Goal: Task Accomplishment & Management: Manage account settings

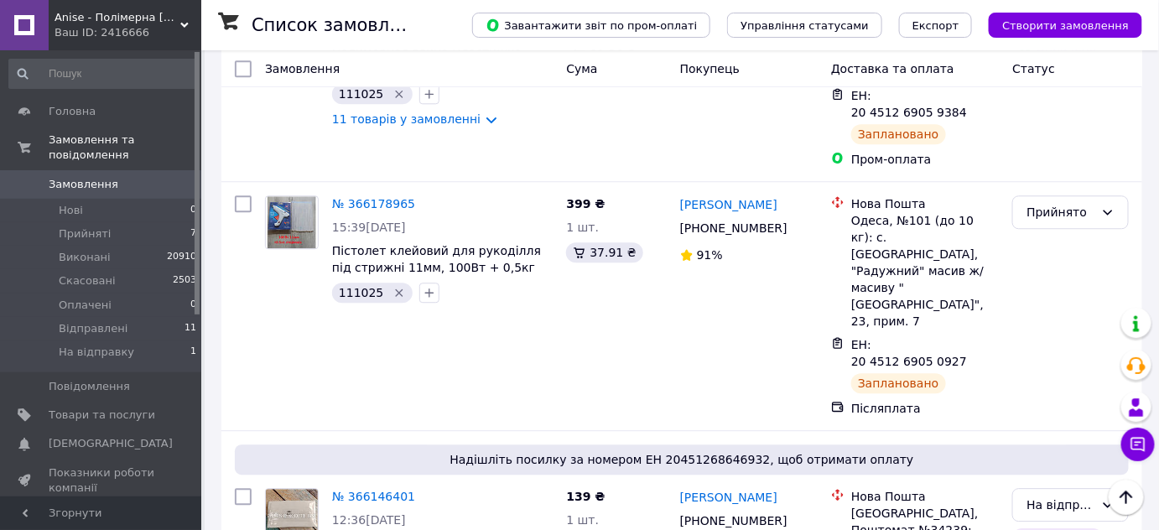
scroll to position [1219, 0]
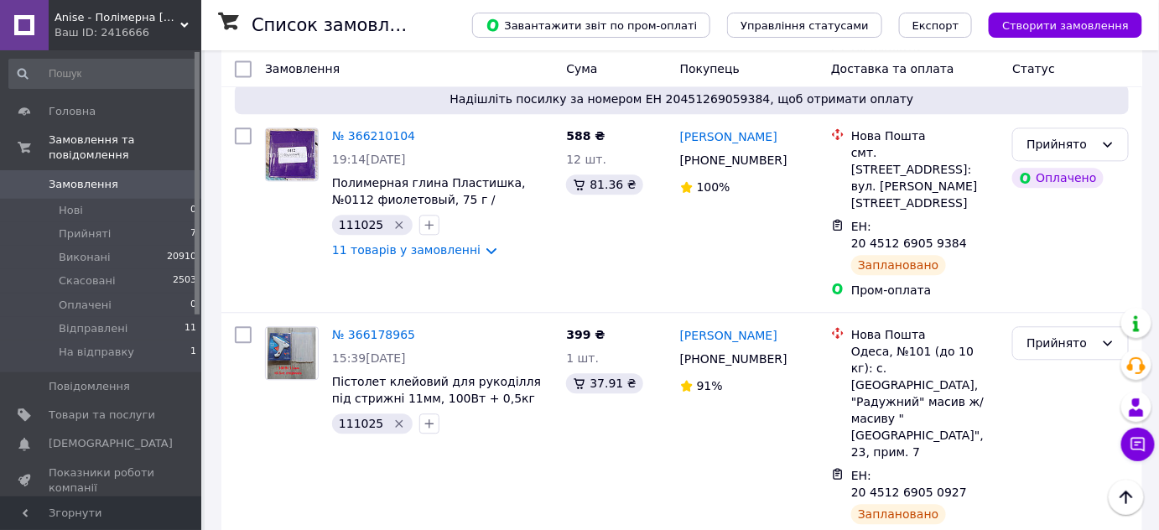
click at [70, 177] on span "Замовлення" at bounding box center [84, 184] width 70 height 15
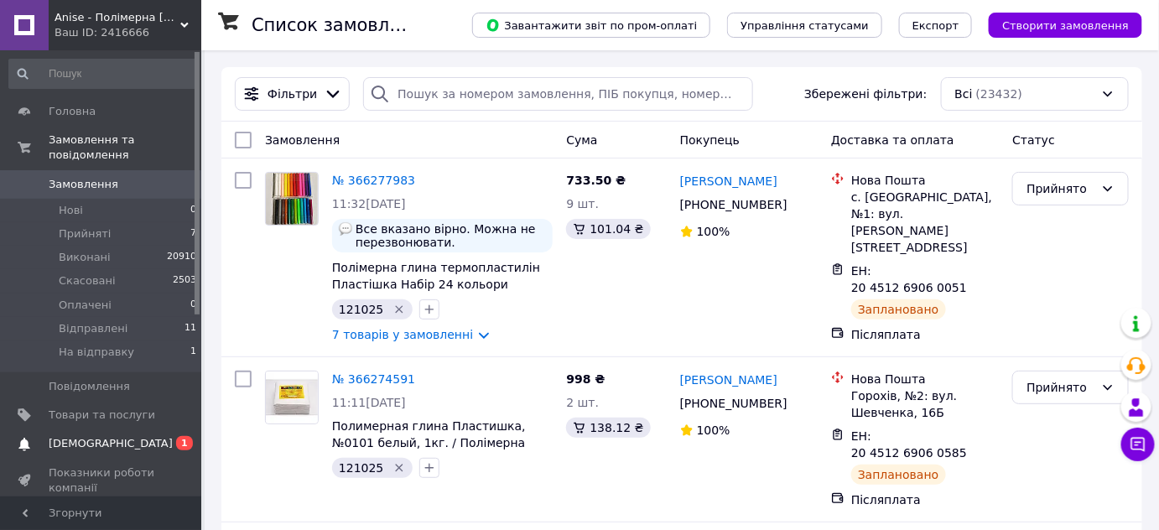
click at [86, 436] on span "[DEMOGRAPHIC_DATA]" at bounding box center [111, 443] width 124 height 15
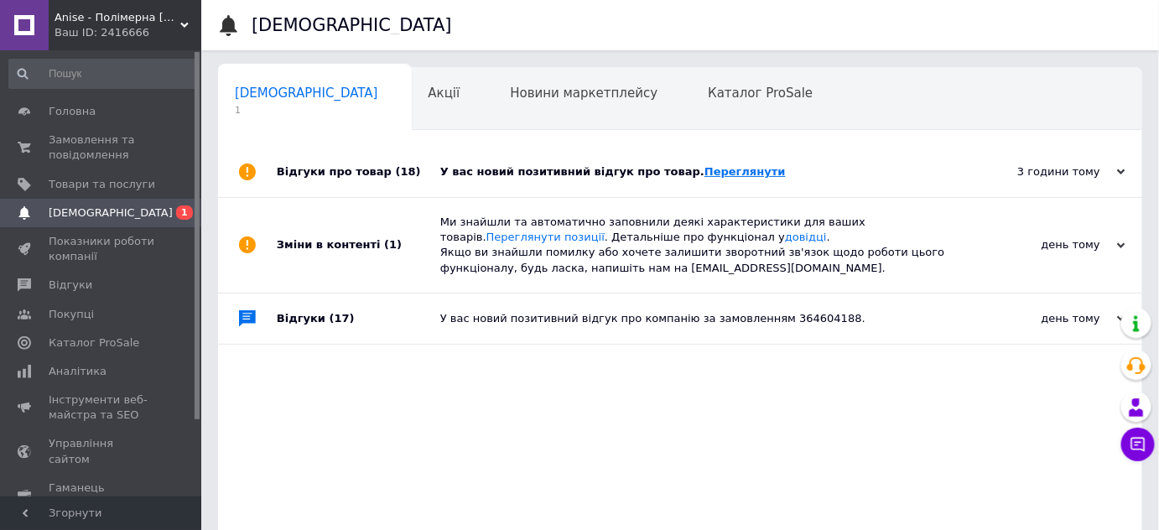
click at [711, 168] on link "Переглянути" at bounding box center [744, 171] width 81 height 13
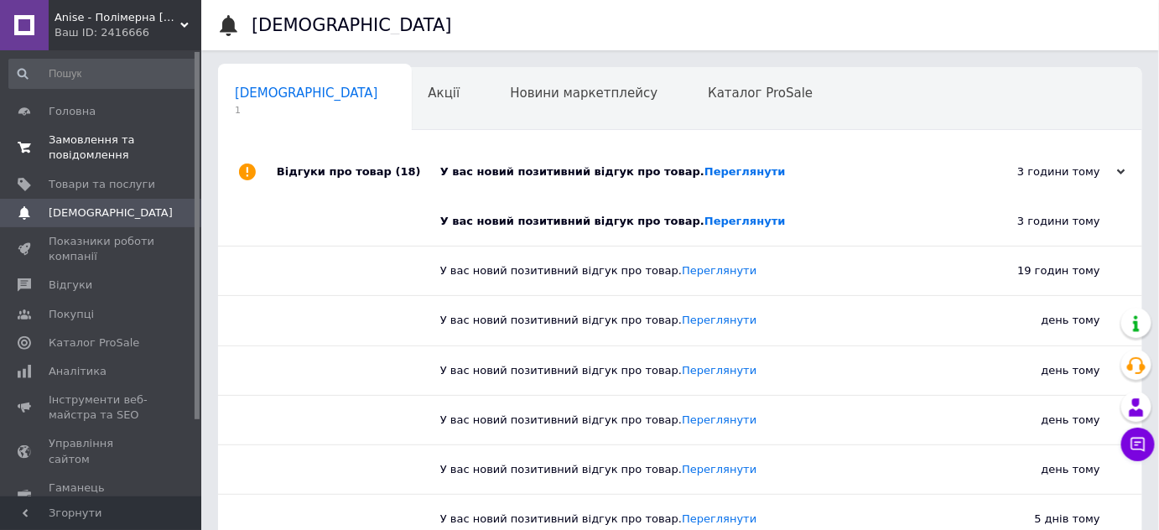
click at [62, 135] on span "Замовлення та повідомлення" at bounding box center [102, 147] width 106 height 30
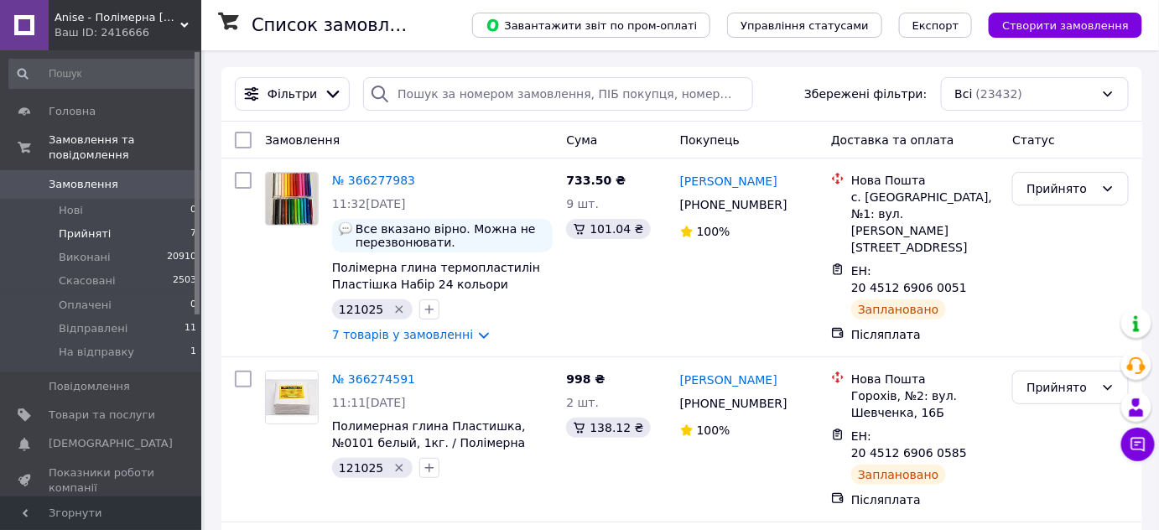
click at [78, 226] on span "Прийняті" at bounding box center [85, 233] width 52 height 15
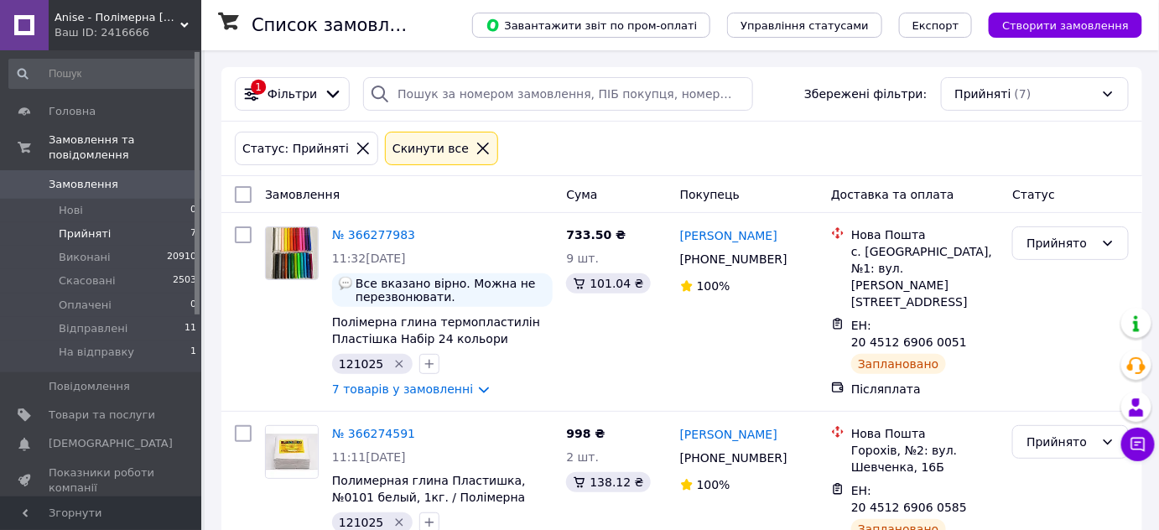
click at [78, 226] on span "Прийняті" at bounding box center [85, 233] width 52 height 15
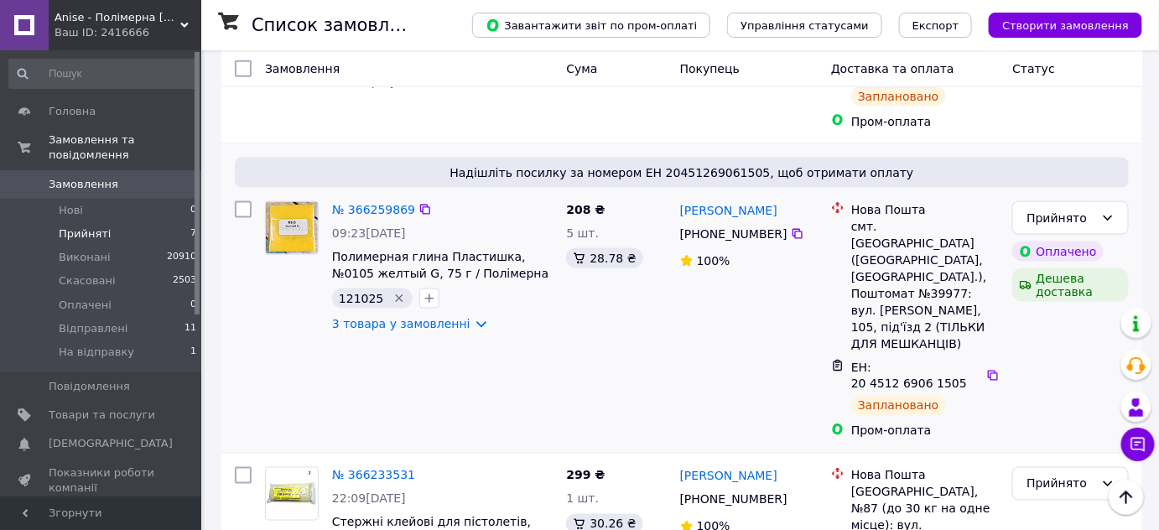
scroll to position [758, 0]
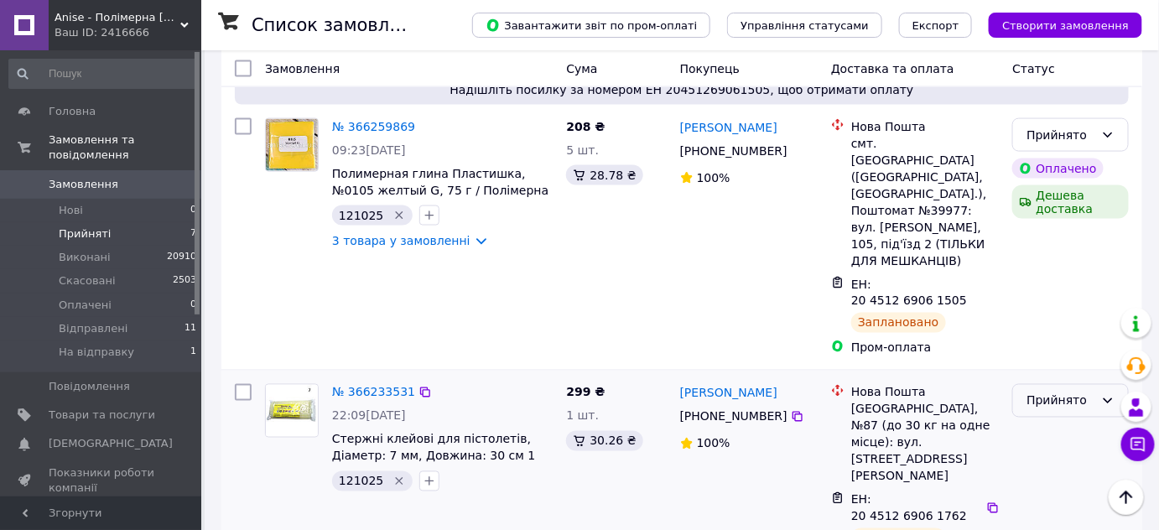
click at [1066, 392] on div "Прийнято" at bounding box center [1060, 401] width 68 height 18
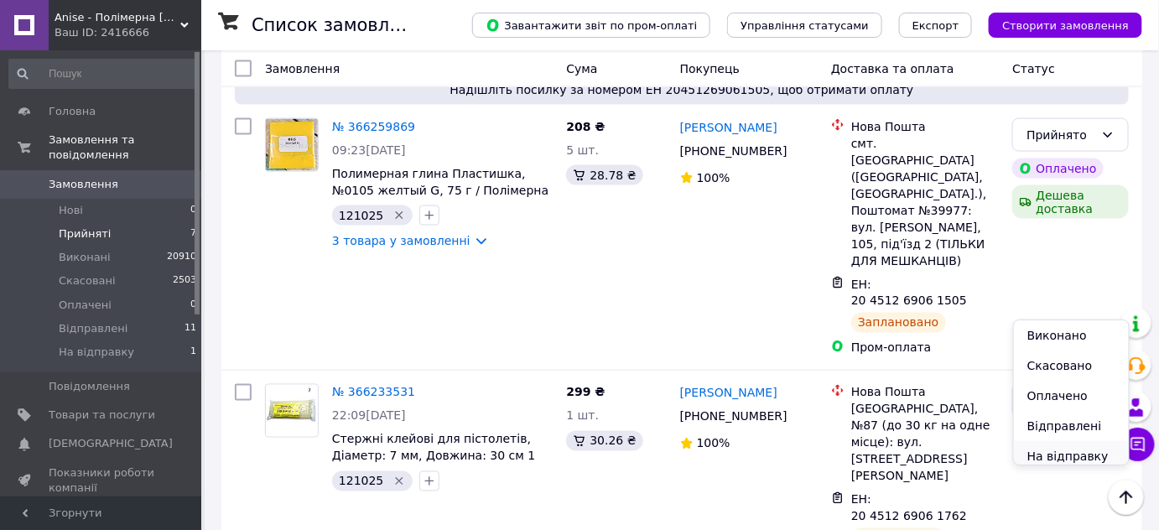
click at [1044, 446] on li "На відправку" at bounding box center [1071, 456] width 115 height 30
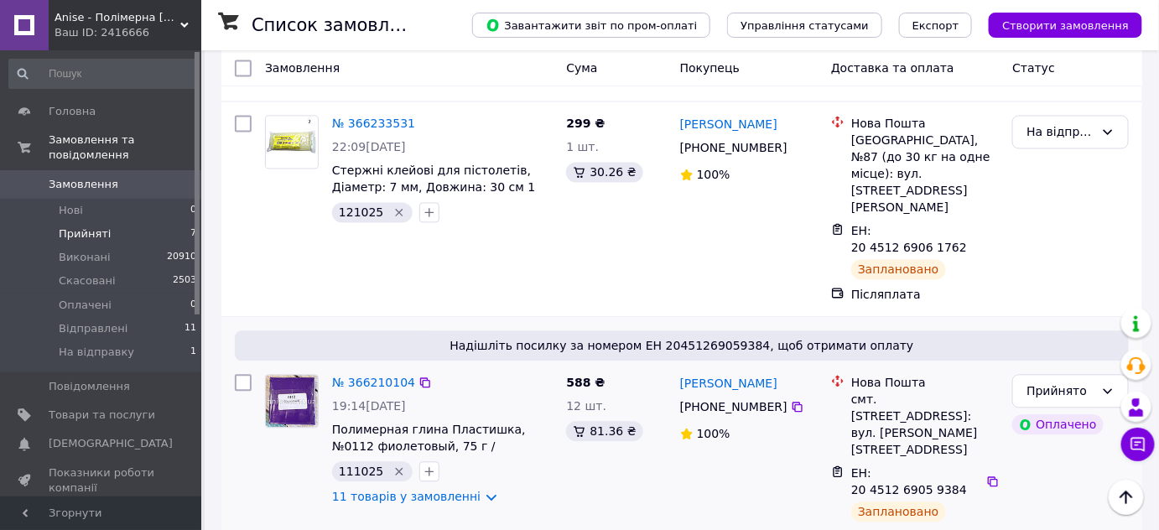
scroll to position [1062, 0]
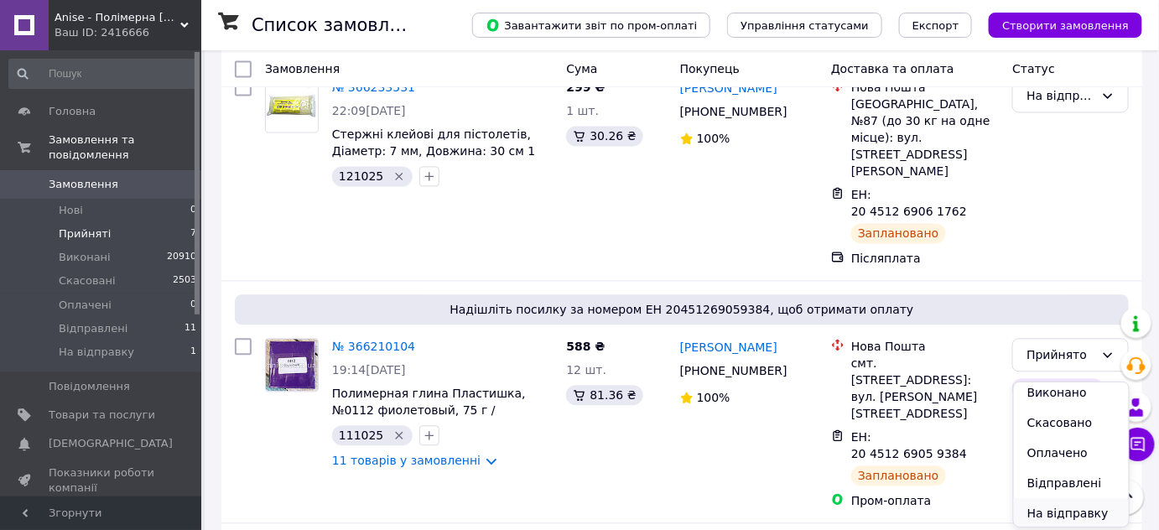
scroll to position [7, 0]
click at [1052, 516] on li "На відправку" at bounding box center [1071, 511] width 115 height 30
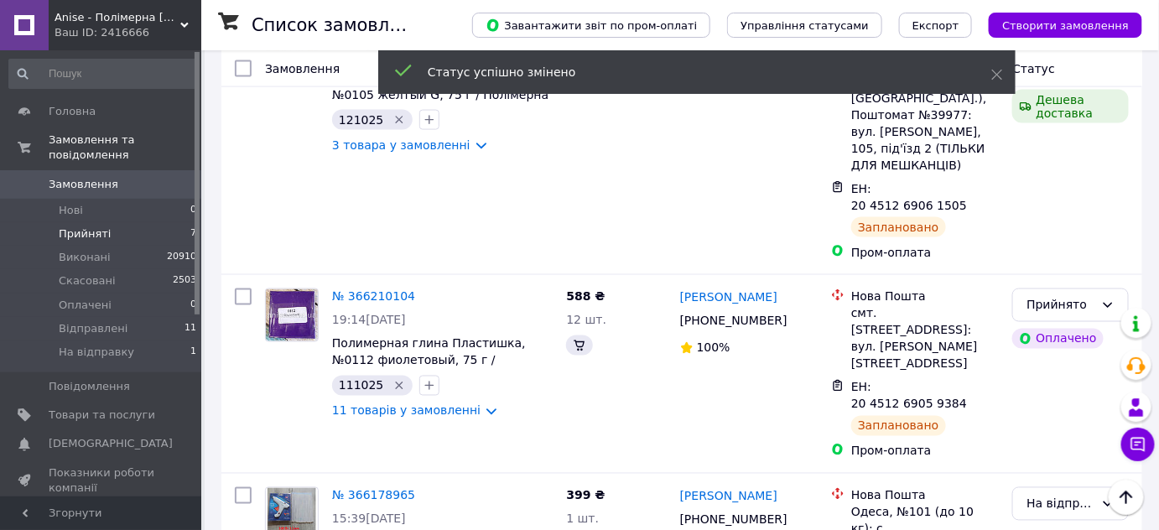
scroll to position [897, 0]
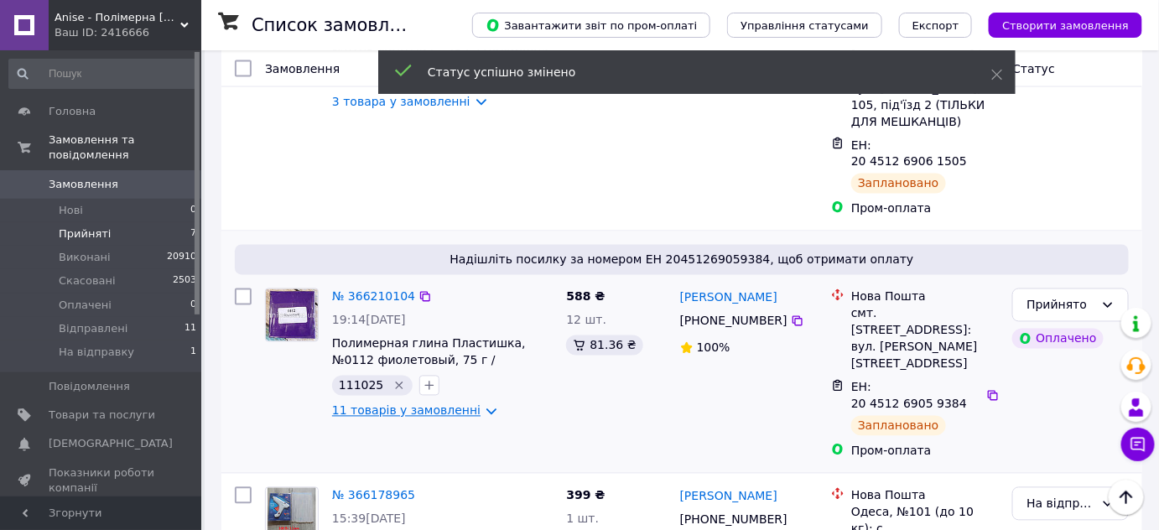
click at [378, 404] on link "11 товарів у замовленні" at bounding box center [406, 410] width 148 height 13
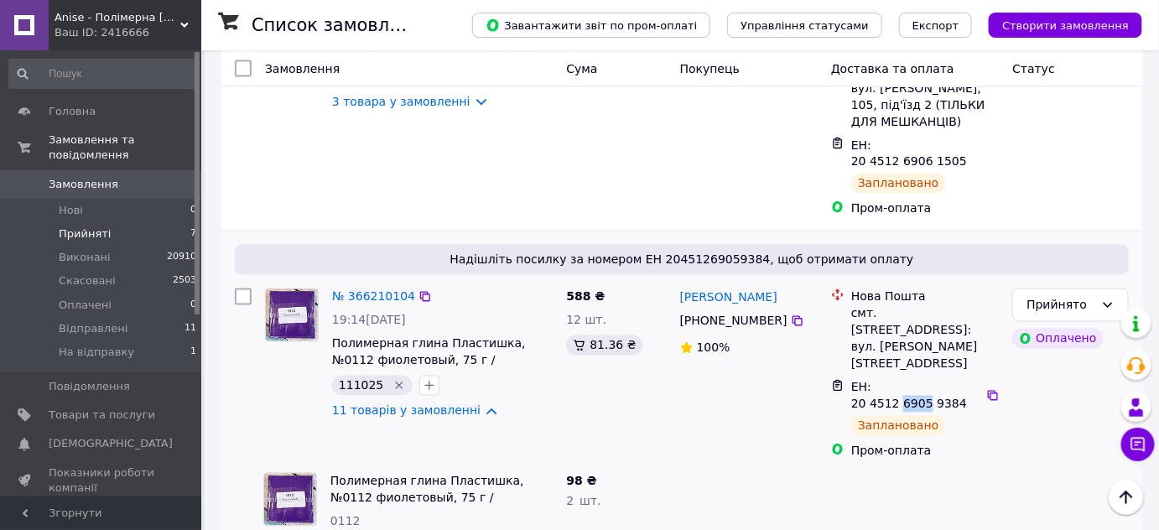
drag, startPoint x: 917, startPoint y: 251, endPoint x: 941, endPoint y: 253, distance: 23.6
click at [941, 381] on span "ЕН: 20 4512 6905 9384" at bounding box center [909, 396] width 116 height 30
click at [376, 404] on link "11 товарів у замовленні" at bounding box center [406, 410] width 148 height 13
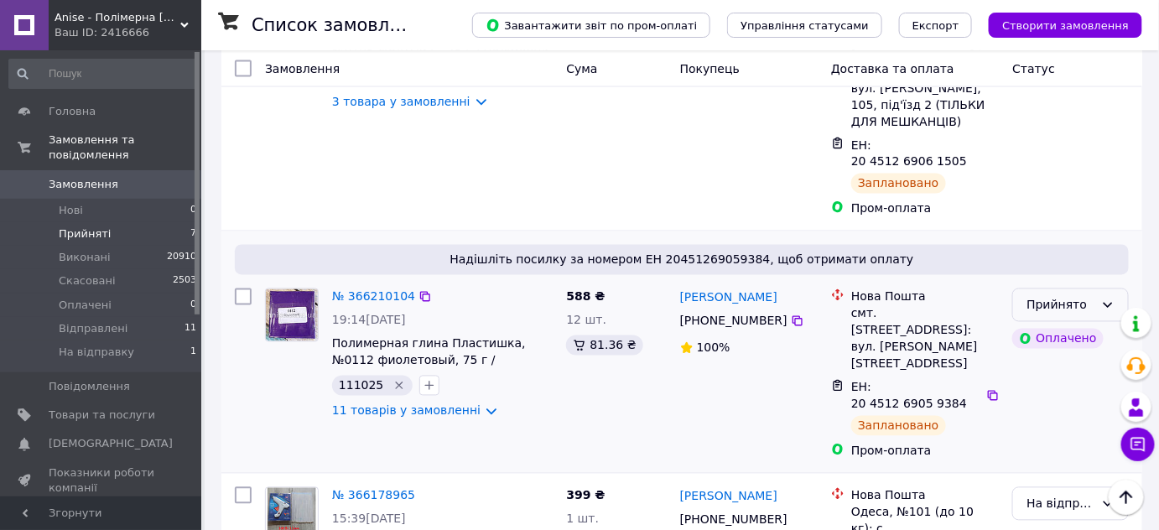
click at [1056, 296] on div "Прийнято" at bounding box center [1060, 305] width 68 height 18
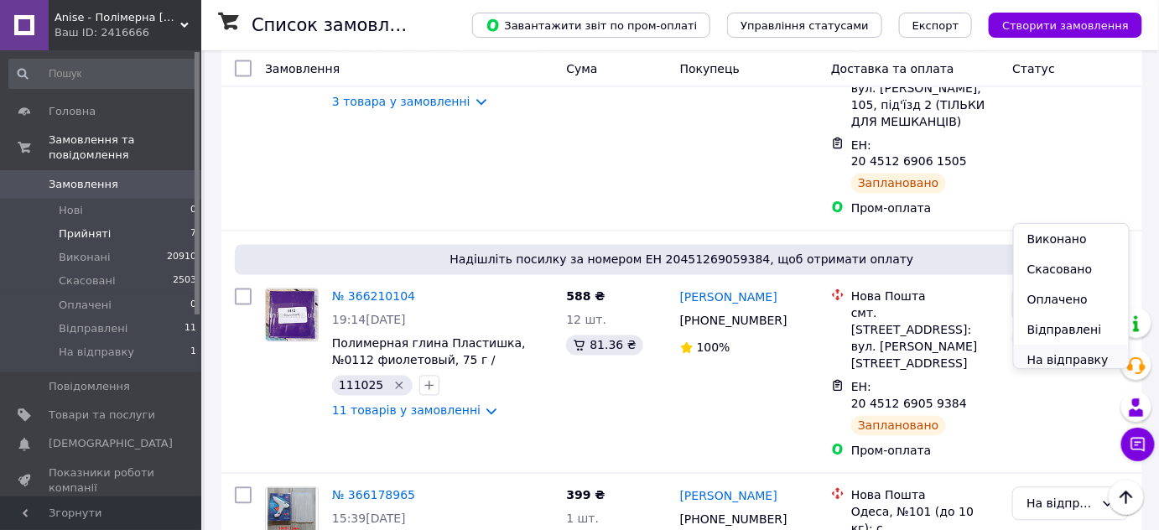
click at [1041, 357] on li "На відправку" at bounding box center [1071, 360] width 115 height 30
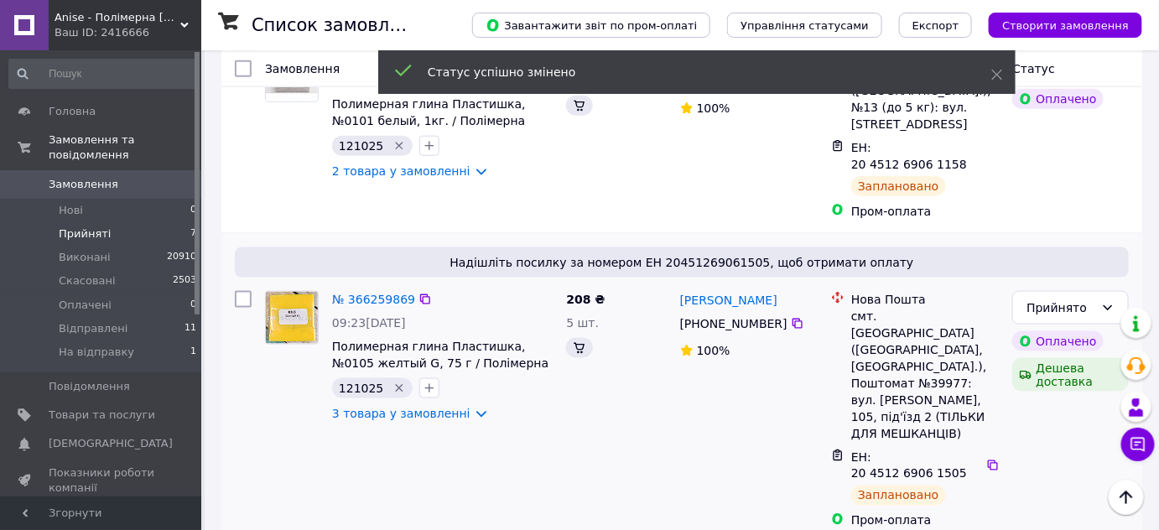
scroll to position [714, 0]
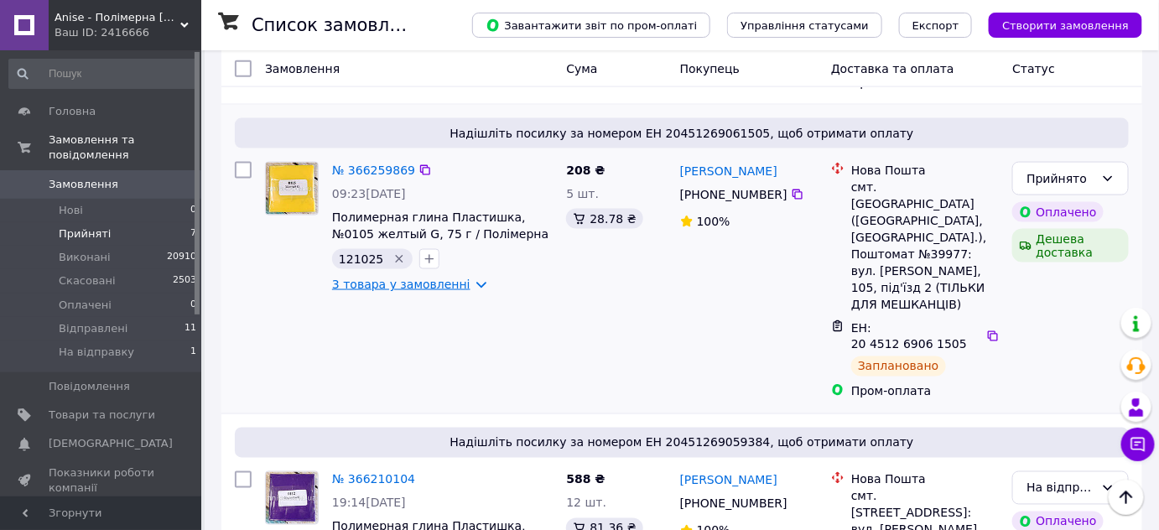
click at [358, 278] on link "3 товара у замовленні" at bounding box center [401, 284] width 138 height 13
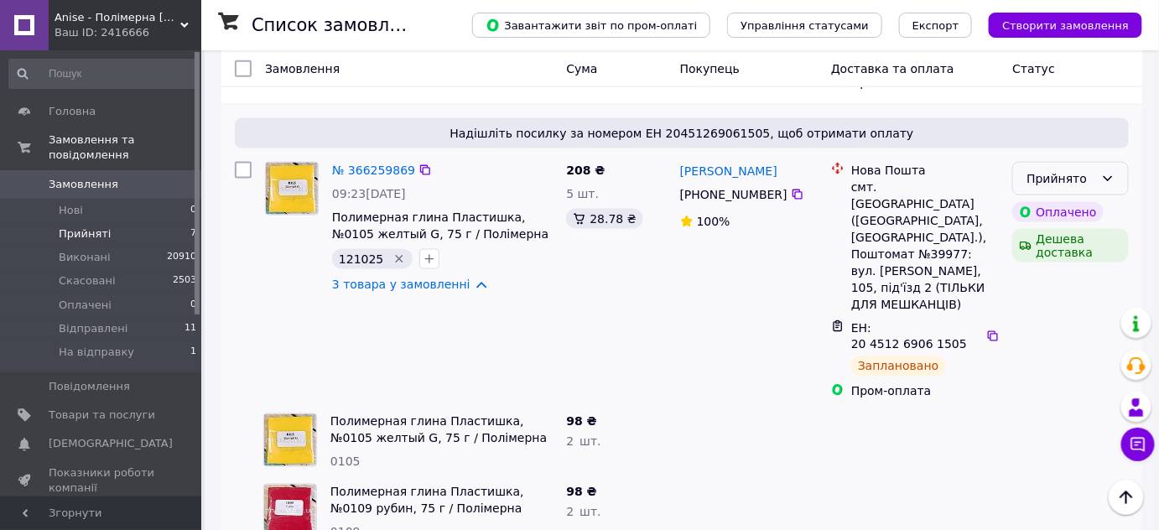
click at [1098, 162] on div "Прийнято" at bounding box center [1070, 179] width 117 height 34
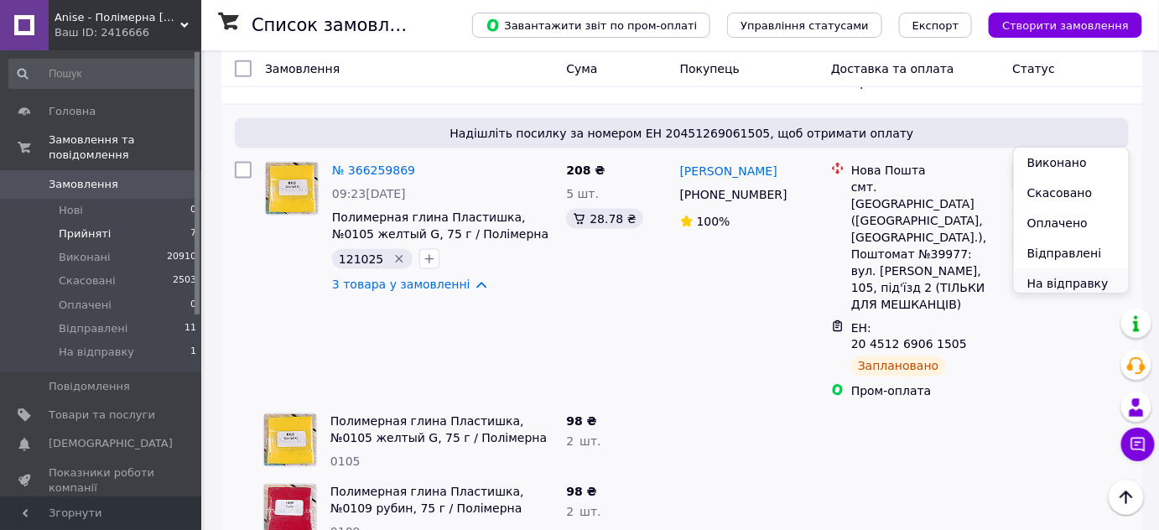
click at [1049, 281] on li "На відправку" at bounding box center [1071, 283] width 115 height 30
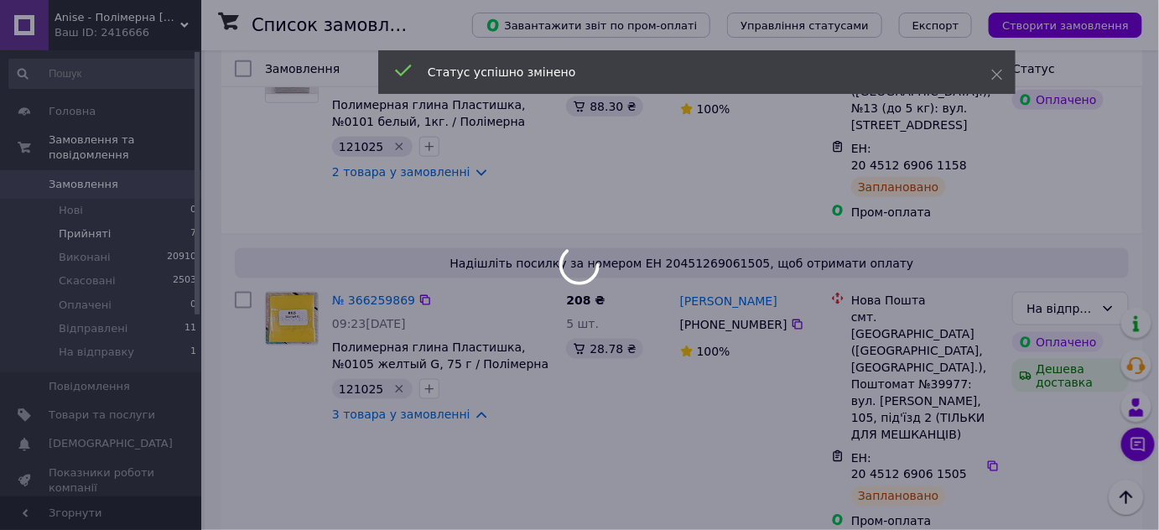
scroll to position [409, 0]
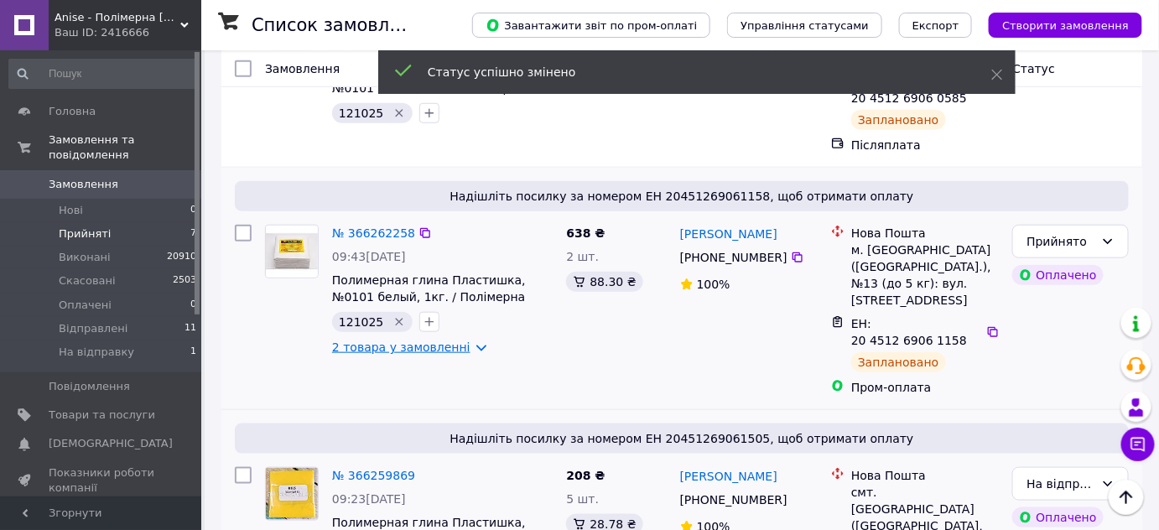
click at [371, 340] on link "2 товара у замовленні" at bounding box center [401, 346] width 138 height 13
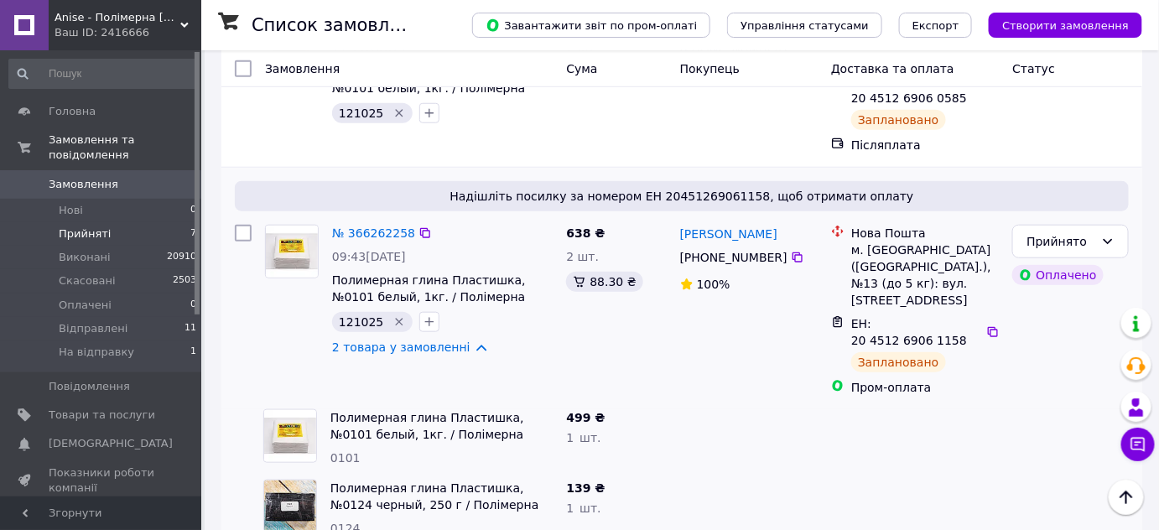
click at [1059, 241] on div "Прийнято Оплачено" at bounding box center [1070, 310] width 130 height 184
drag, startPoint x: 1062, startPoint y: 230, endPoint x: 1052, endPoint y: 238, distance: 13.1
click at [1062, 232] on div "Прийнято" at bounding box center [1060, 241] width 68 height 18
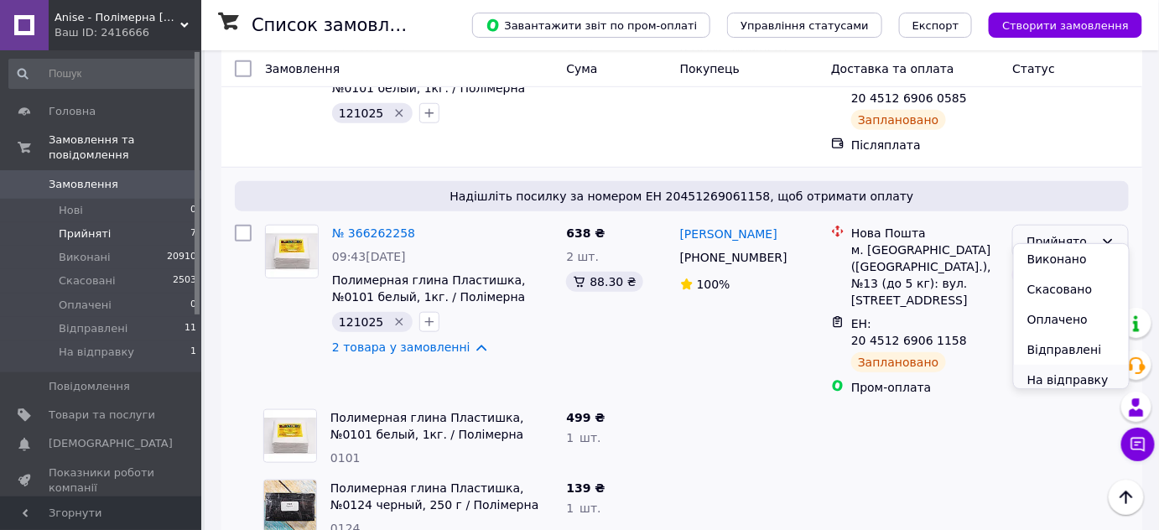
click at [1042, 382] on li "На відправку" at bounding box center [1071, 380] width 115 height 30
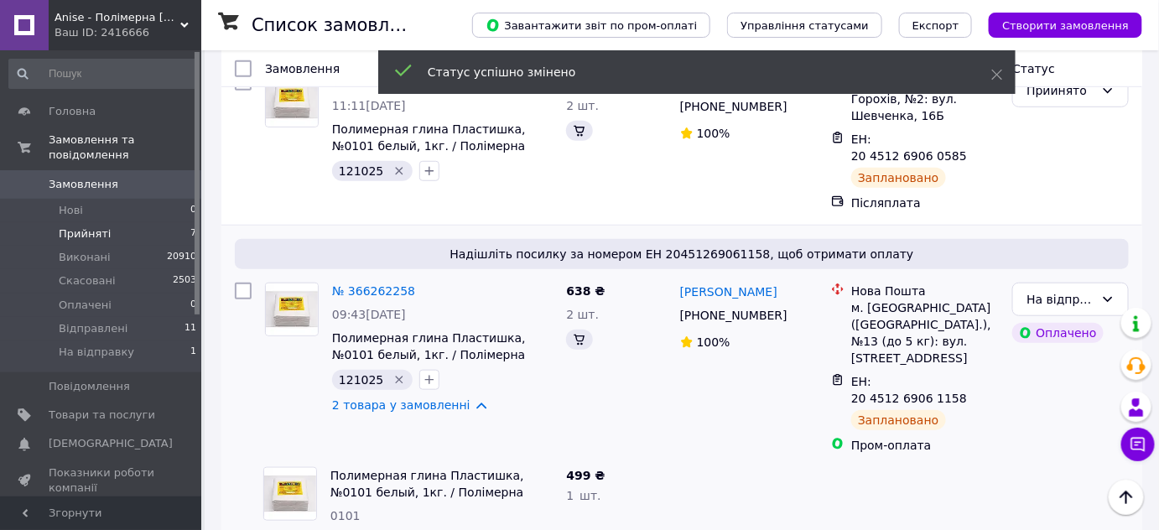
scroll to position [395, 0]
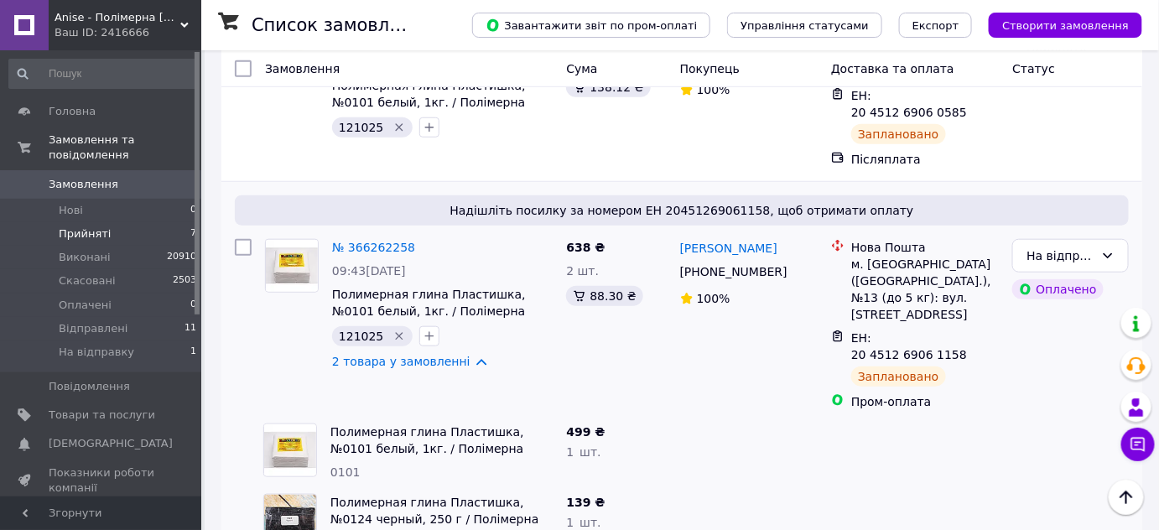
click at [95, 226] on span "Прийняті" at bounding box center [85, 233] width 52 height 15
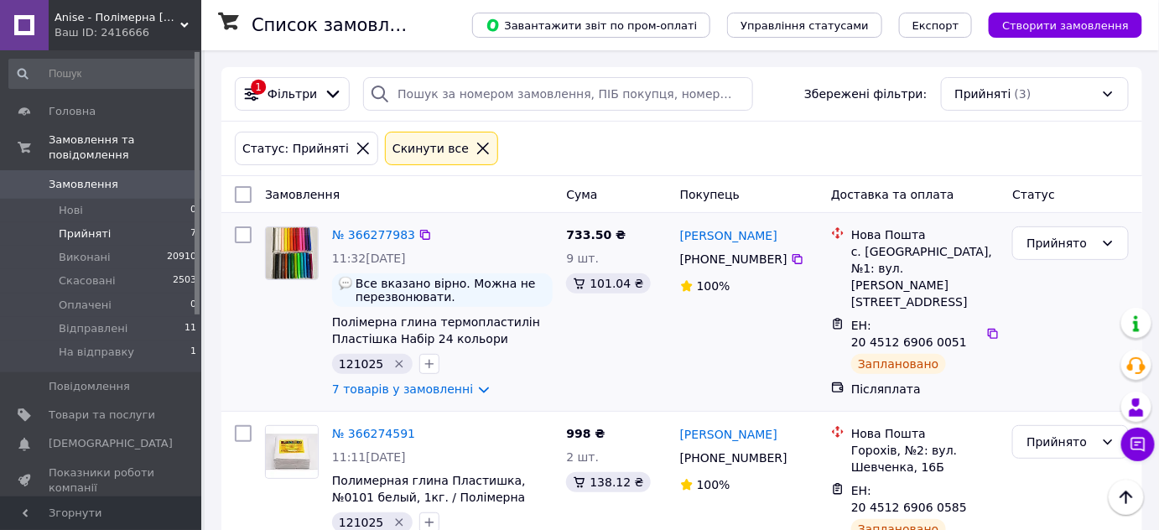
scroll to position [152, 0]
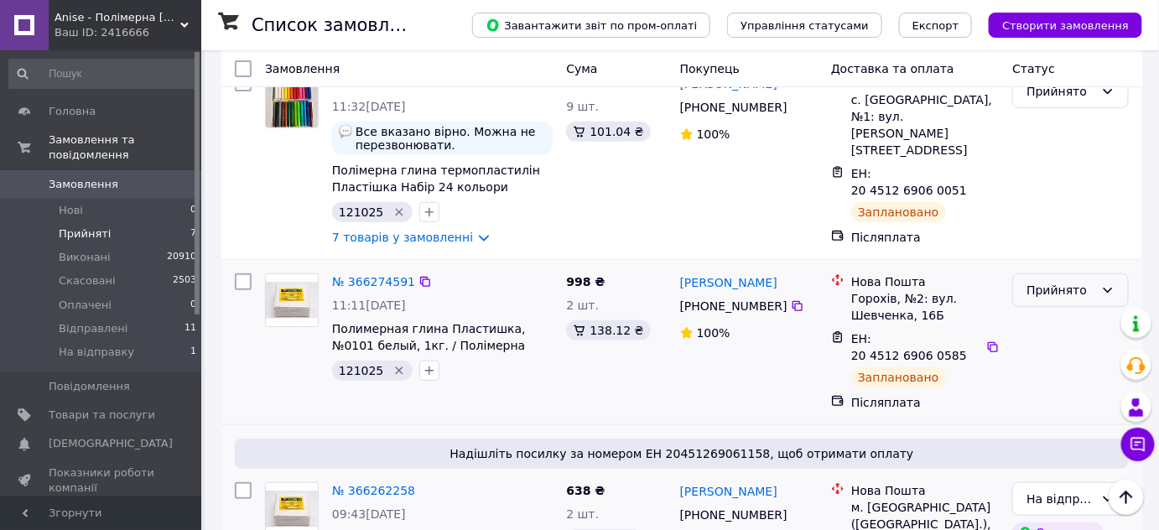
click at [1068, 288] on div "Прийнято" at bounding box center [1060, 290] width 68 height 18
click at [1045, 437] on li "На відправку" at bounding box center [1071, 438] width 115 height 30
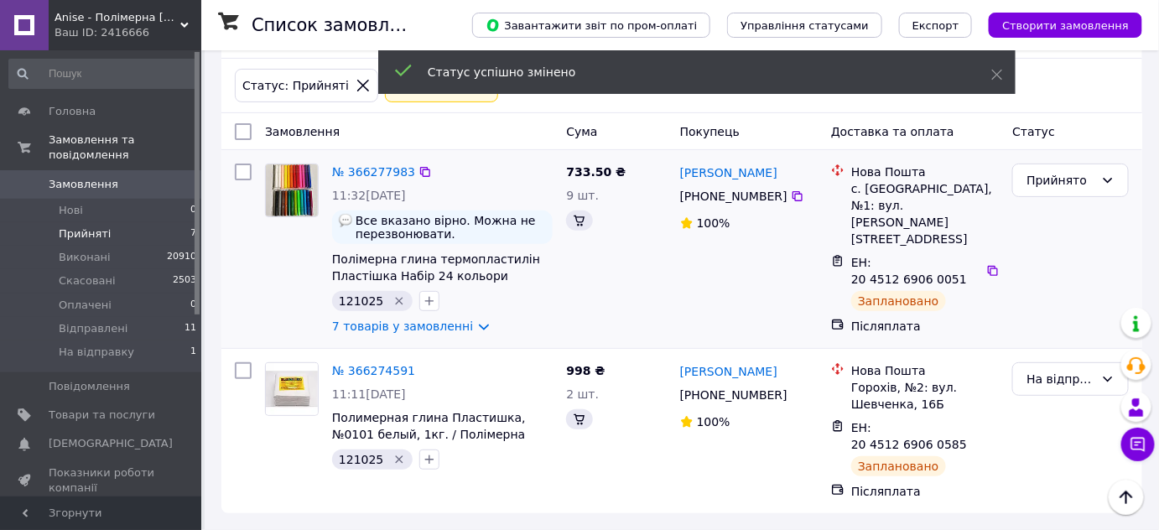
scroll to position [45, 0]
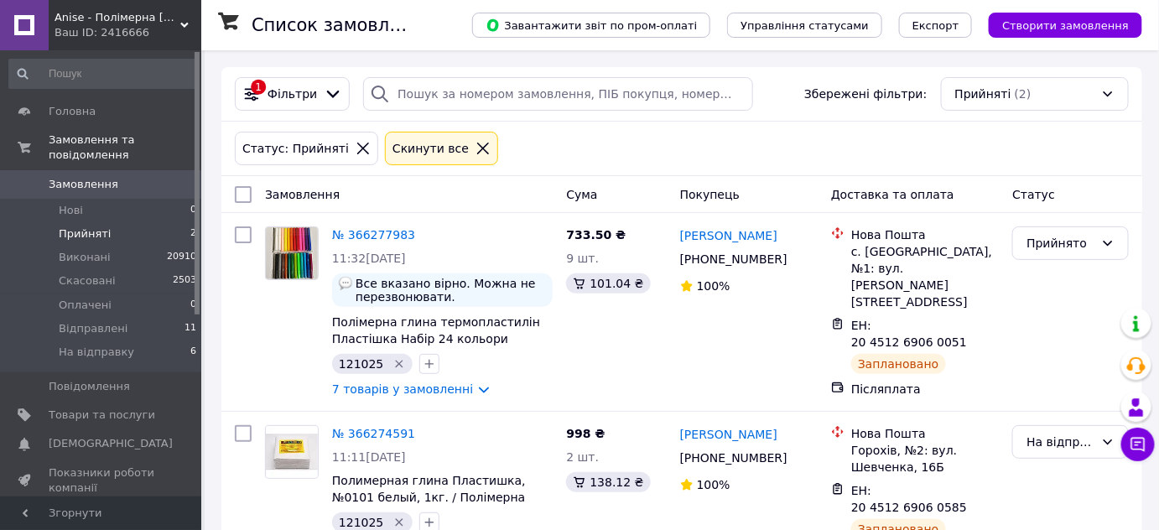
scroll to position [45, 0]
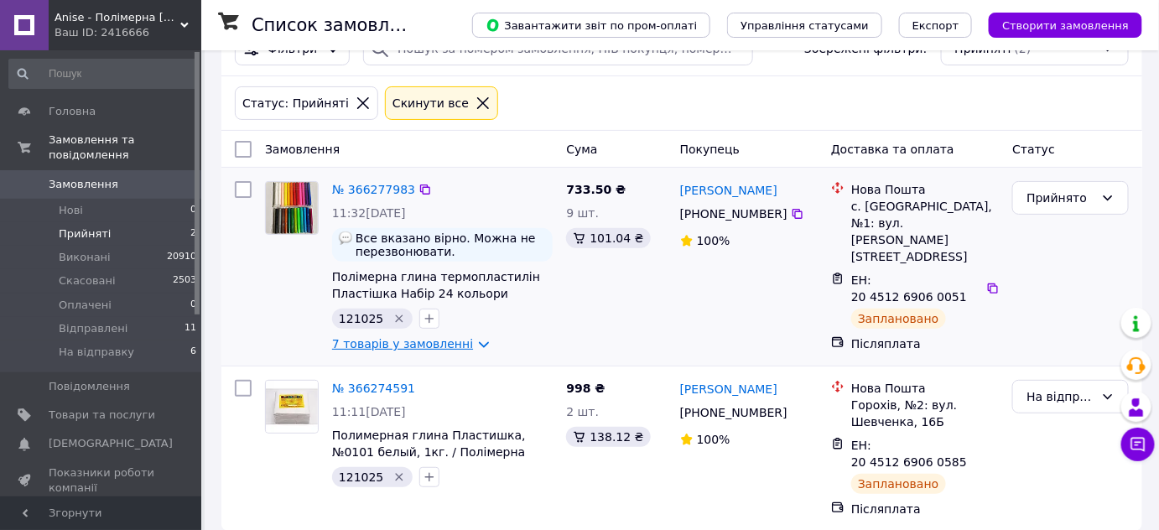
click at [358, 347] on link "7 товарів у замовленні" at bounding box center [402, 343] width 141 height 13
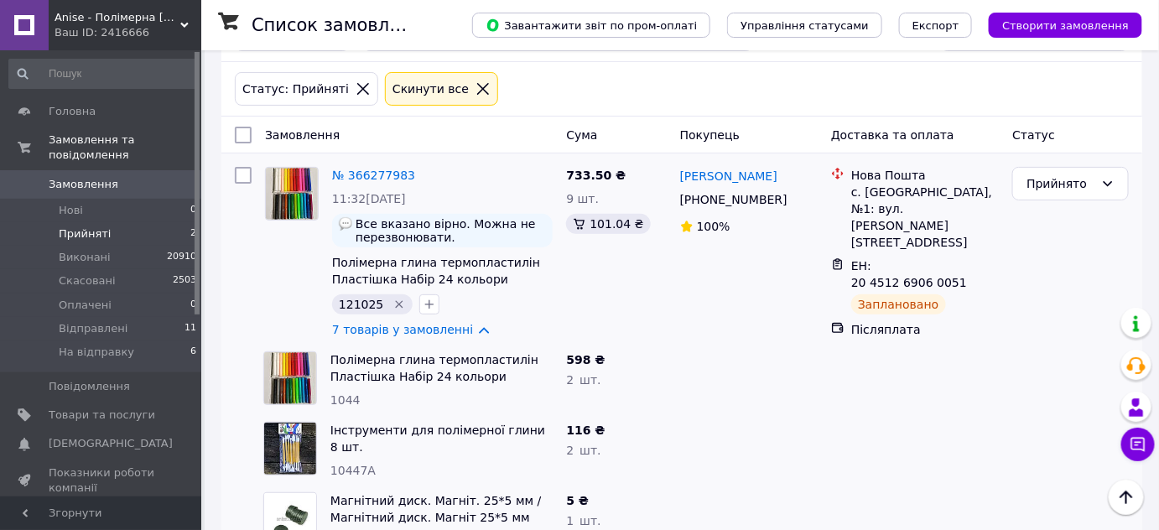
scroll to position [0, 0]
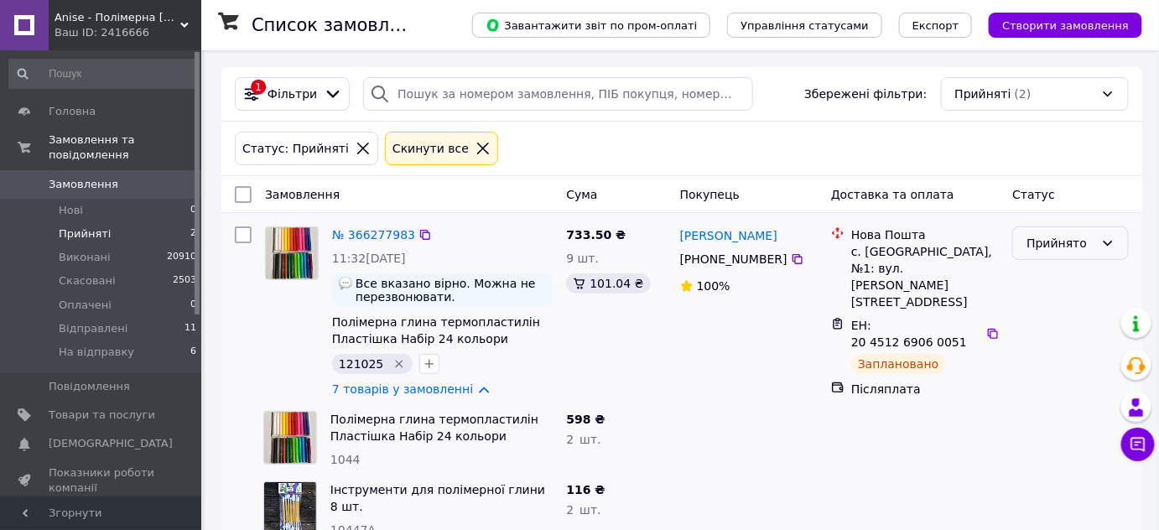
click at [1053, 241] on div "Прийнято" at bounding box center [1060, 243] width 68 height 18
click at [1040, 400] on li "На відправку" at bounding box center [1071, 399] width 115 height 30
